Goal: Task Accomplishment & Management: Use online tool/utility

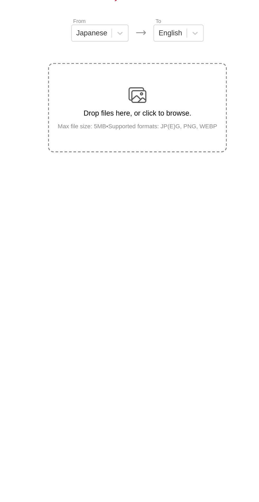
click at [152, 153] on label "Drop files here, or click to browse. Max file size: 5MB • Supported formats: JP…" at bounding box center [129, 138] width 105 height 52
click at [0, 0] on input "Drop files here, or click to browse. Max file size: 5MB • Supported formats: JP…" at bounding box center [0, 0] width 0 height 0
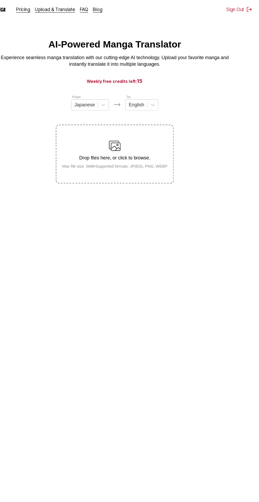
click at [113, 147] on div "Drop files here, or click to browse. Max file size: 5MB • Supported formats: JP…" at bounding box center [129, 138] width 103 height 26
click at [0, 0] on input "Drop files here, or click to browse. Max file size: 5MB • Supported formats: JP…" at bounding box center [0, 0] width 0 height 0
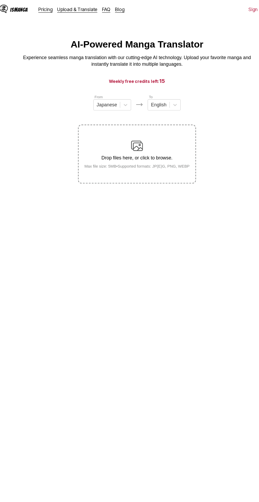
click at [99, 141] on p "Drop files here, or click to browse." at bounding box center [129, 141] width 103 height 5
click at [0, 0] on input "Drop files here, or click to browse. Max file size: 5MB • Supported formats: JP…" at bounding box center [0, 0] width 0 height 0
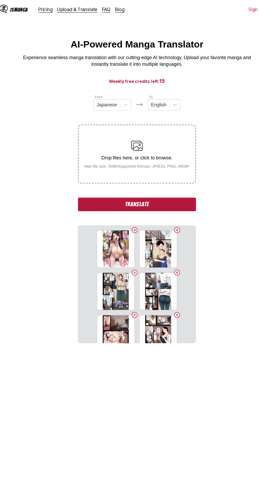
click at [169, 183] on button "Translate" at bounding box center [130, 183] width 106 height 12
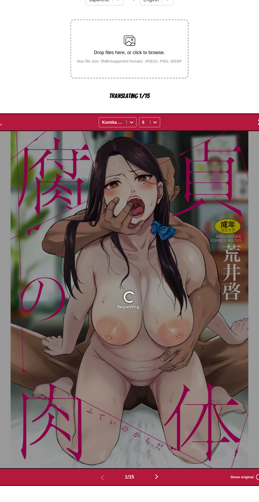
scroll to position [38, 0]
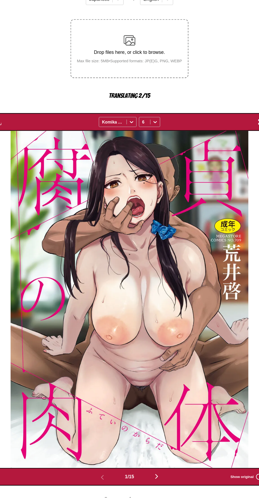
click at [155, 482] on img "button" at bounding box center [154, 483] width 6 height 6
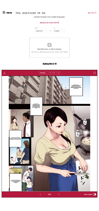
scroll to position [38, 0]
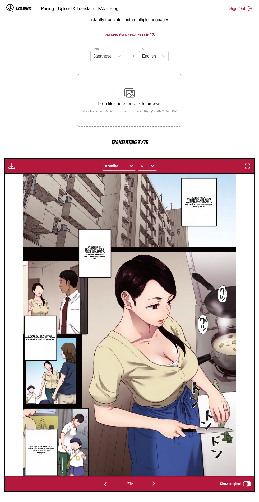
click at [247, 166] on img "button" at bounding box center [247, 166] width 6 height 6
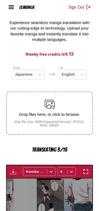
scroll to position [0, 98]
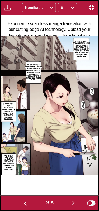
click at [70, 200] on button "button" at bounding box center [74, 204] width 32 height 8
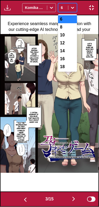
scroll to position [38, 0]
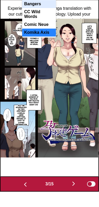
click at [29, 36] on div "Comic Neue" at bounding box center [39, 40] width 34 height 8
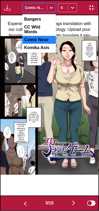
click at [31, 44] on div "Komika Axis" at bounding box center [39, 48] width 34 height 8
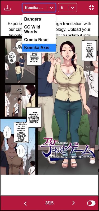
click at [31, 36] on div "Comic Neue" at bounding box center [39, 40] width 34 height 8
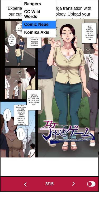
click at [34, 22] on div "Bangers" at bounding box center [39, 19] width 34 height 8
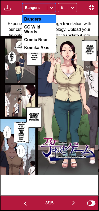
click at [31, 44] on div "Komika Axis" at bounding box center [39, 48] width 34 height 8
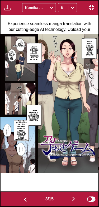
click at [74, 199] on img "button" at bounding box center [74, 199] width 6 height 6
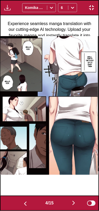
click at [73, 201] on img "button" at bounding box center [74, 203] width 6 height 6
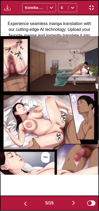
click at [73, 201] on img "button" at bounding box center [74, 203] width 6 height 6
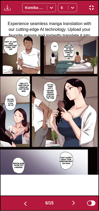
click at [74, 201] on img "button" at bounding box center [74, 203] width 6 height 6
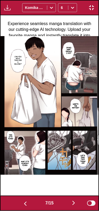
click at [73, 201] on img "button" at bounding box center [74, 203] width 6 height 6
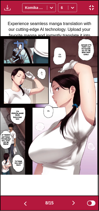
click at [73, 201] on img "button" at bounding box center [74, 203] width 6 height 6
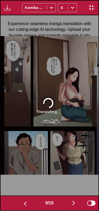
click at [73, 201] on img "button" at bounding box center [74, 203] width 6 height 6
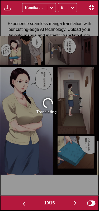
click at [73, 201] on button "button" at bounding box center [75, 204] width 32 height 8
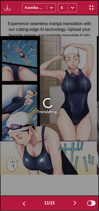
click at [73, 201] on img "button" at bounding box center [75, 203] width 6 height 6
click at [72, 200] on button "button" at bounding box center [75, 204] width 32 height 8
click at [73, 201] on img "button" at bounding box center [75, 203] width 6 height 6
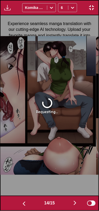
click at [73, 201] on button "button" at bounding box center [75, 204] width 32 height 8
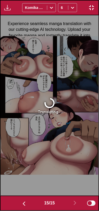
click at [22, 202] on img "button" at bounding box center [24, 204] width 6 height 6
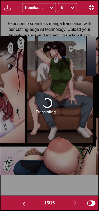
click at [22, 201] on button "button" at bounding box center [24, 204] width 32 height 8
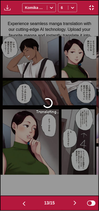
click at [23, 201] on img "button" at bounding box center [24, 204] width 6 height 6
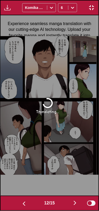
click at [24, 202] on img "button" at bounding box center [24, 204] width 6 height 6
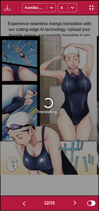
click at [24, 200] on button "button" at bounding box center [24, 204] width 32 height 8
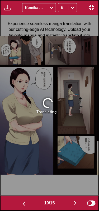
click at [25, 201] on button "button" at bounding box center [24, 204] width 32 height 8
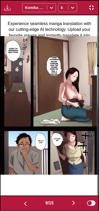
click at [25, 201] on button "button" at bounding box center [26, 204] width 32 height 8
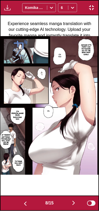
click at [25, 201] on button "button" at bounding box center [26, 204] width 32 height 8
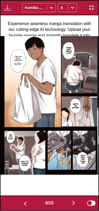
click at [25, 201] on button "button" at bounding box center [26, 204] width 32 height 8
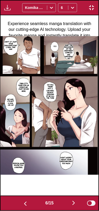
click at [25, 201] on button "button" at bounding box center [26, 204] width 32 height 8
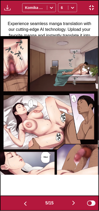
click at [25, 201] on button "button" at bounding box center [26, 204] width 32 height 8
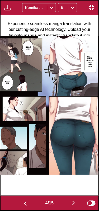
click at [25, 200] on button "button" at bounding box center [26, 204] width 32 height 8
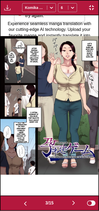
click at [25, 203] on img "button" at bounding box center [25, 204] width 6 height 6
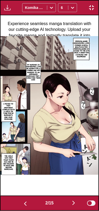
click at [22, 202] on img "button" at bounding box center [25, 204] width 6 height 6
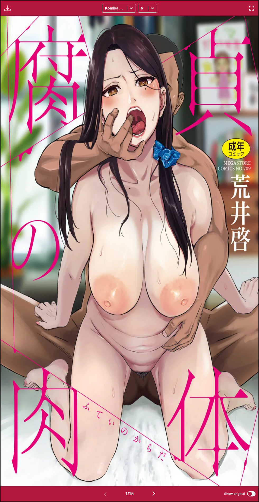
scroll to position [64, 0]
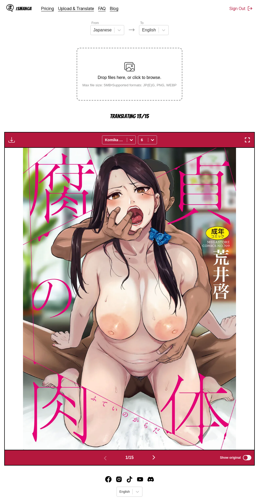
click at [248, 140] on img "button" at bounding box center [247, 140] width 6 height 6
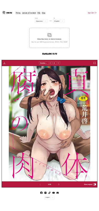
scroll to position [38, 0]
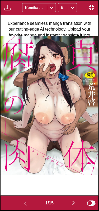
click at [74, 202] on img "button" at bounding box center [74, 203] width 6 height 6
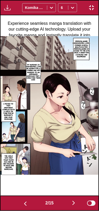
click at [74, 201] on img "button" at bounding box center [74, 203] width 6 height 6
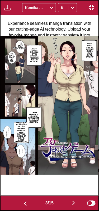
click at [73, 202] on img "button" at bounding box center [74, 203] width 6 height 6
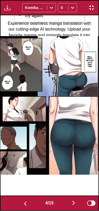
click at [74, 202] on img "button" at bounding box center [74, 203] width 6 height 6
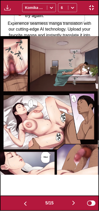
click at [73, 201] on img "button" at bounding box center [74, 203] width 6 height 6
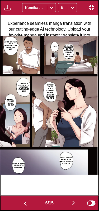
click at [74, 202] on img "button" at bounding box center [74, 203] width 6 height 6
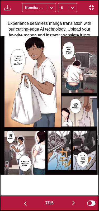
click at [74, 202] on img "button" at bounding box center [74, 203] width 6 height 6
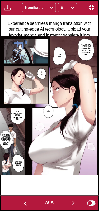
click at [75, 202] on img "button" at bounding box center [74, 203] width 6 height 6
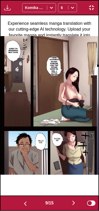
click at [75, 202] on img "button" at bounding box center [74, 203] width 6 height 6
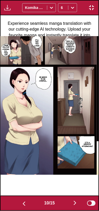
click at [75, 204] on img "button" at bounding box center [75, 203] width 6 height 6
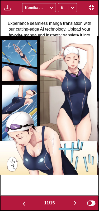
click at [75, 202] on img "button" at bounding box center [75, 203] width 6 height 6
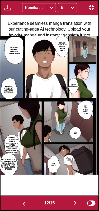
click at [75, 203] on img "button" at bounding box center [75, 203] width 6 height 6
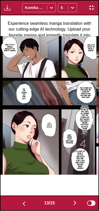
click at [76, 204] on img "button" at bounding box center [75, 203] width 6 height 6
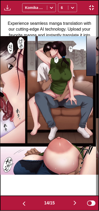
click at [76, 202] on img "button" at bounding box center [75, 203] width 6 height 6
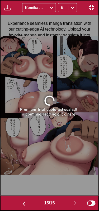
click at [69, 114] on link "click here" at bounding box center [66, 114] width 18 height 5
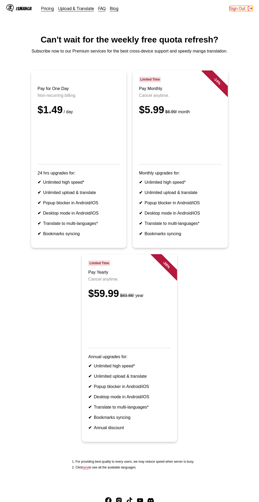
click at [235, 9] on button "Sign Out" at bounding box center [240, 8] width 23 height 5
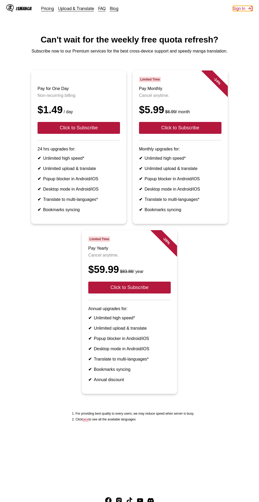
click at [237, 8] on button "Sign In" at bounding box center [243, 8] width 20 height 5
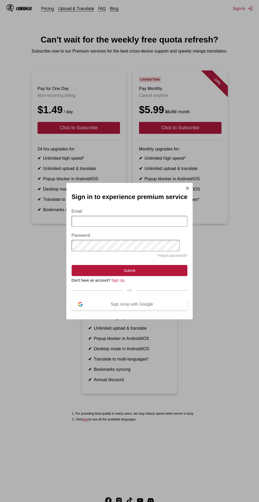
click at [158, 303] on div "Sign in/up with Google" at bounding box center [132, 304] width 99 height 5
click at [152, 304] on div "Sign in/up with Google" at bounding box center [132, 304] width 99 height 5
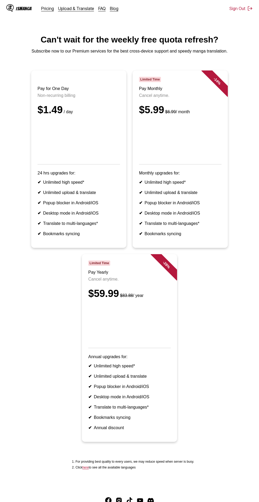
click at [16, 7] on div "IsManga" at bounding box center [24, 8] width 16 height 5
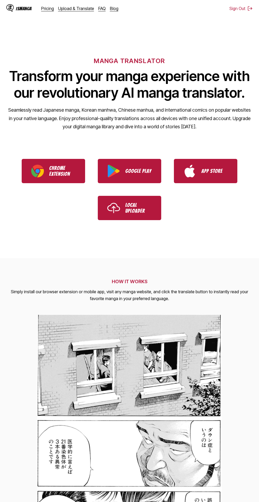
click at [147, 207] on p "Local Uploader" at bounding box center [138, 208] width 26 height 12
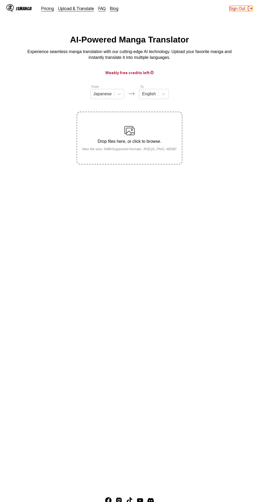
click at [239, 8] on button "Sign Out" at bounding box center [240, 8] width 23 height 5
click at [240, 7] on button "Sign In" at bounding box center [243, 8] width 20 height 5
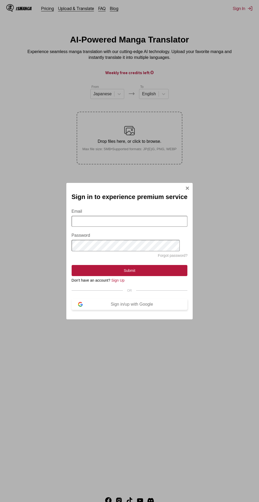
click at [151, 305] on div "Sign in/up with Google" at bounding box center [132, 304] width 99 height 5
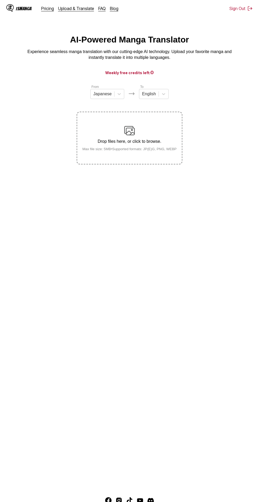
click at [99, 137] on div "Drop files here, or click to browse. Max file size: 5MB • Supported formats: JP…" at bounding box center [129, 138] width 103 height 26
click at [0, 0] on input "Drop files here, or click to browse. Max file size: 5MB • Supported formats: JP…" at bounding box center [0, 0] width 0 height 0
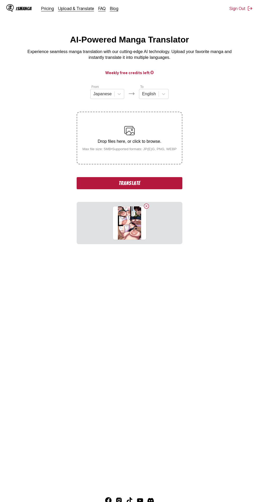
click at [105, 185] on button "Translate" at bounding box center [130, 183] width 106 height 12
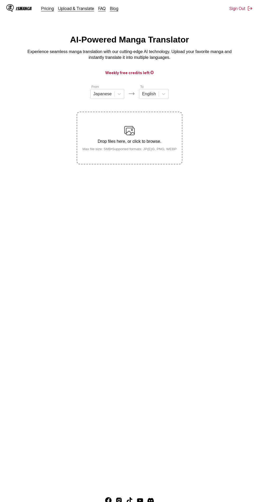
click at [115, 145] on div "Drop files here, or click to browse. Max file size: 5MB • Supported formats: JP…" at bounding box center [129, 138] width 103 height 26
click at [0, 0] on input "Drop files here, or click to browse. Max file size: 5MB • Supported formats: JP…" at bounding box center [0, 0] width 0 height 0
